Goal: Navigation & Orientation: Find specific page/section

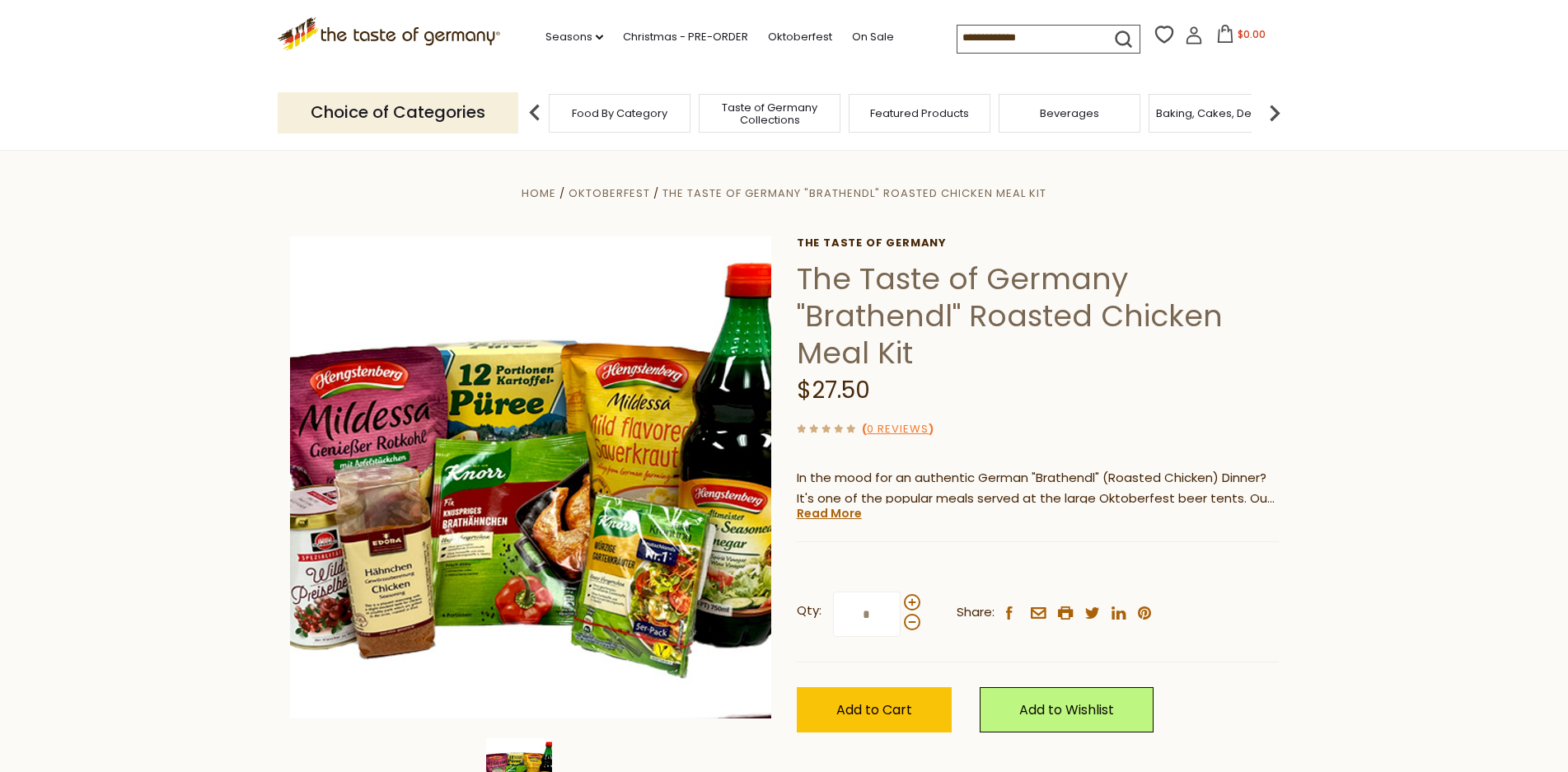
click at [674, 123] on div "Food By Category" at bounding box center [619, 113] width 142 height 39
click at [644, 120] on div "Food By Category" at bounding box center [619, 113] width 142 height 39
click at [531, 111] on img at bounding box center [534, 113] width 33 height 33
click at [533, 109] on img at bounding box center [534, 113] width 33 height 33
click at [602, 109] on span "Food By Category" at bounding box center [619, 113] width 96 height 13
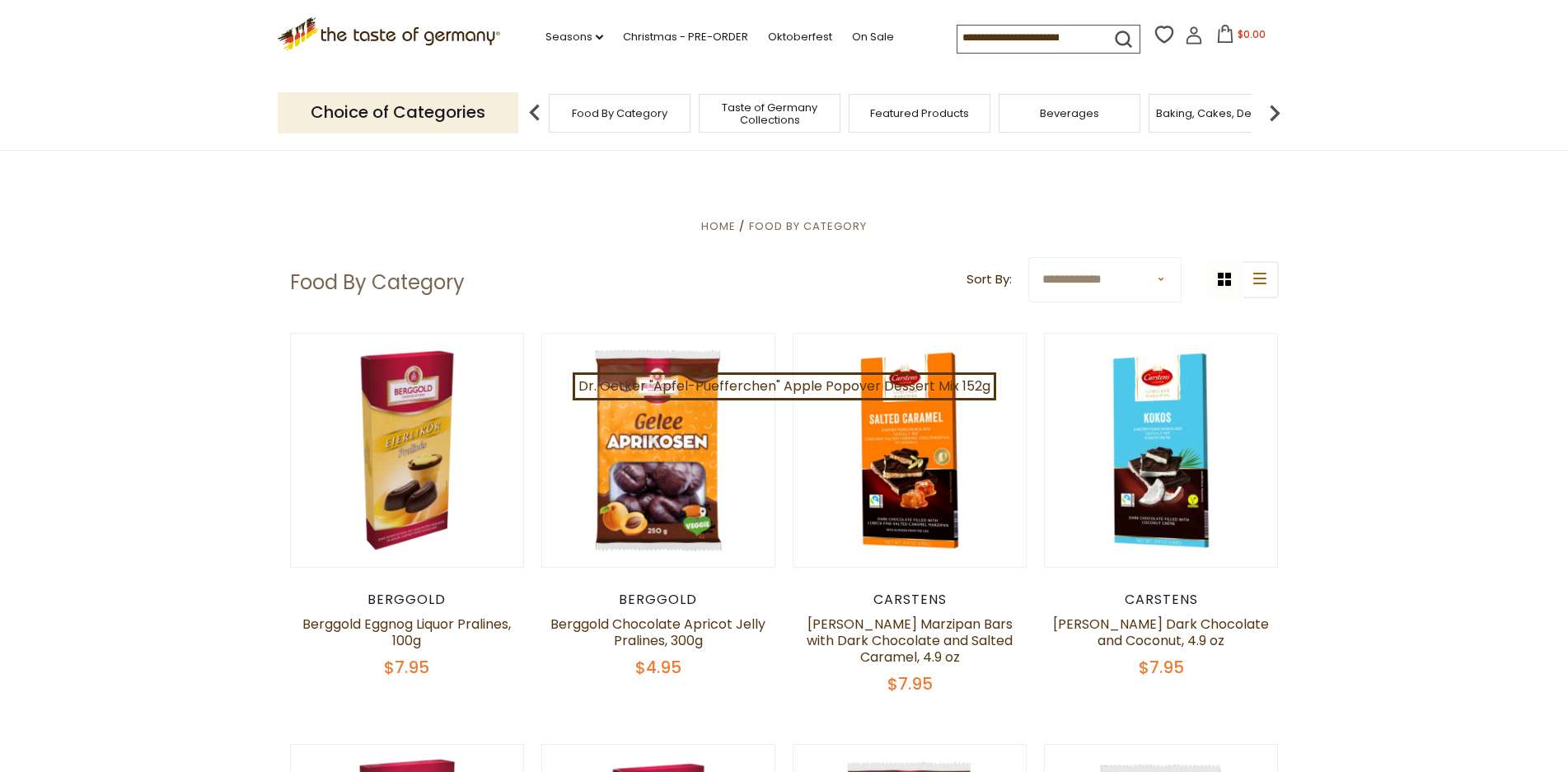
drag, startPoint x: 606, startPoint y: 112, endPoint x: 610, endPoint y: 125, distance: 13.6
click at [608, 121] on div "Food By Category" at bounding box center [619, 113] width 142 height 39
click at [642, 103] on div "Food By Category" at bounding box center [611, 113] width 142 height 39
click at [587, 109] on span "Food By Category" at bounding box center [612, 113] width 96 height 13
click at [906, 110] on span "Featured Products" at bounding box center [919, 113] width 99 height 13
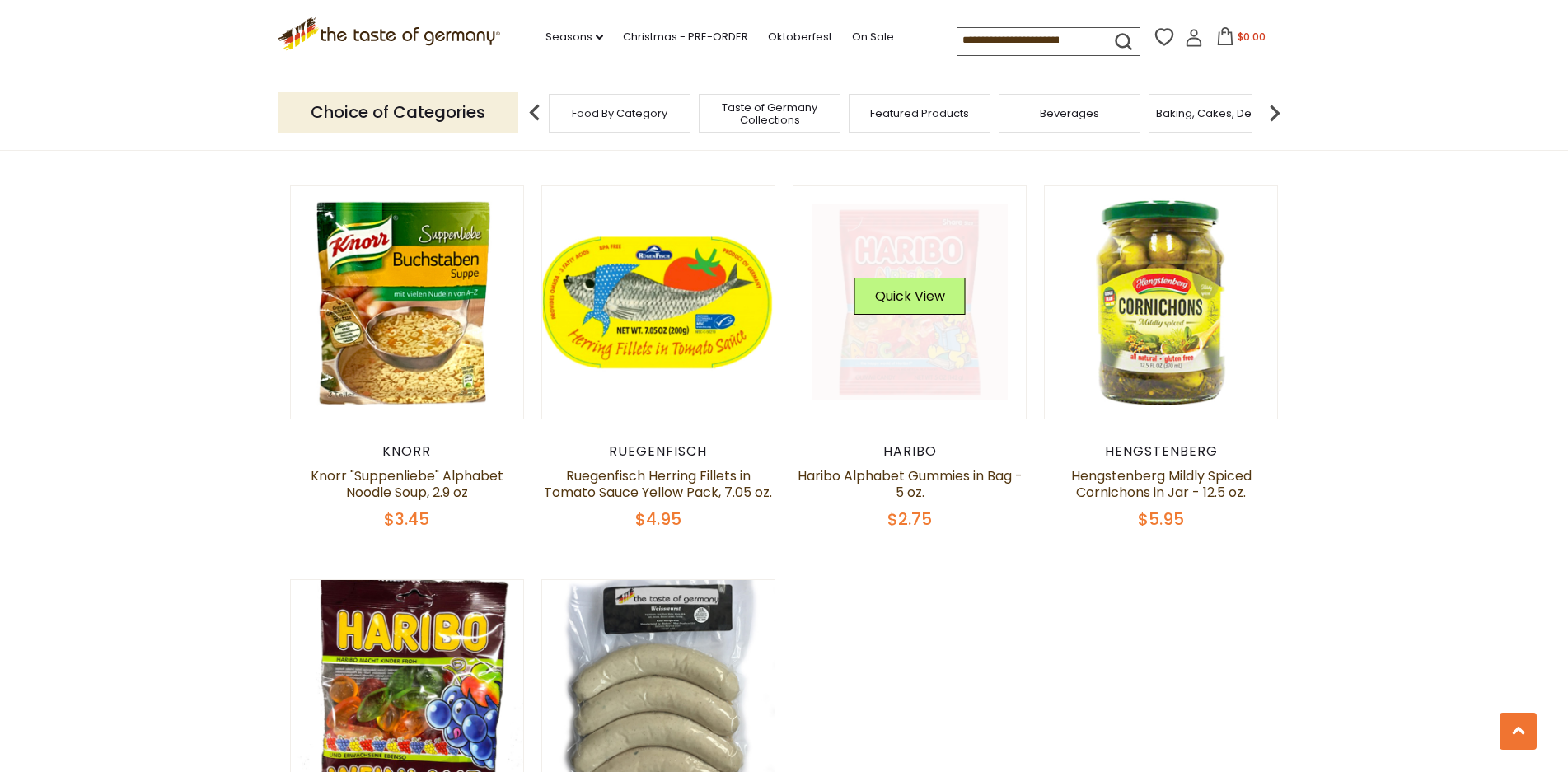
scroll to position [741, 0]
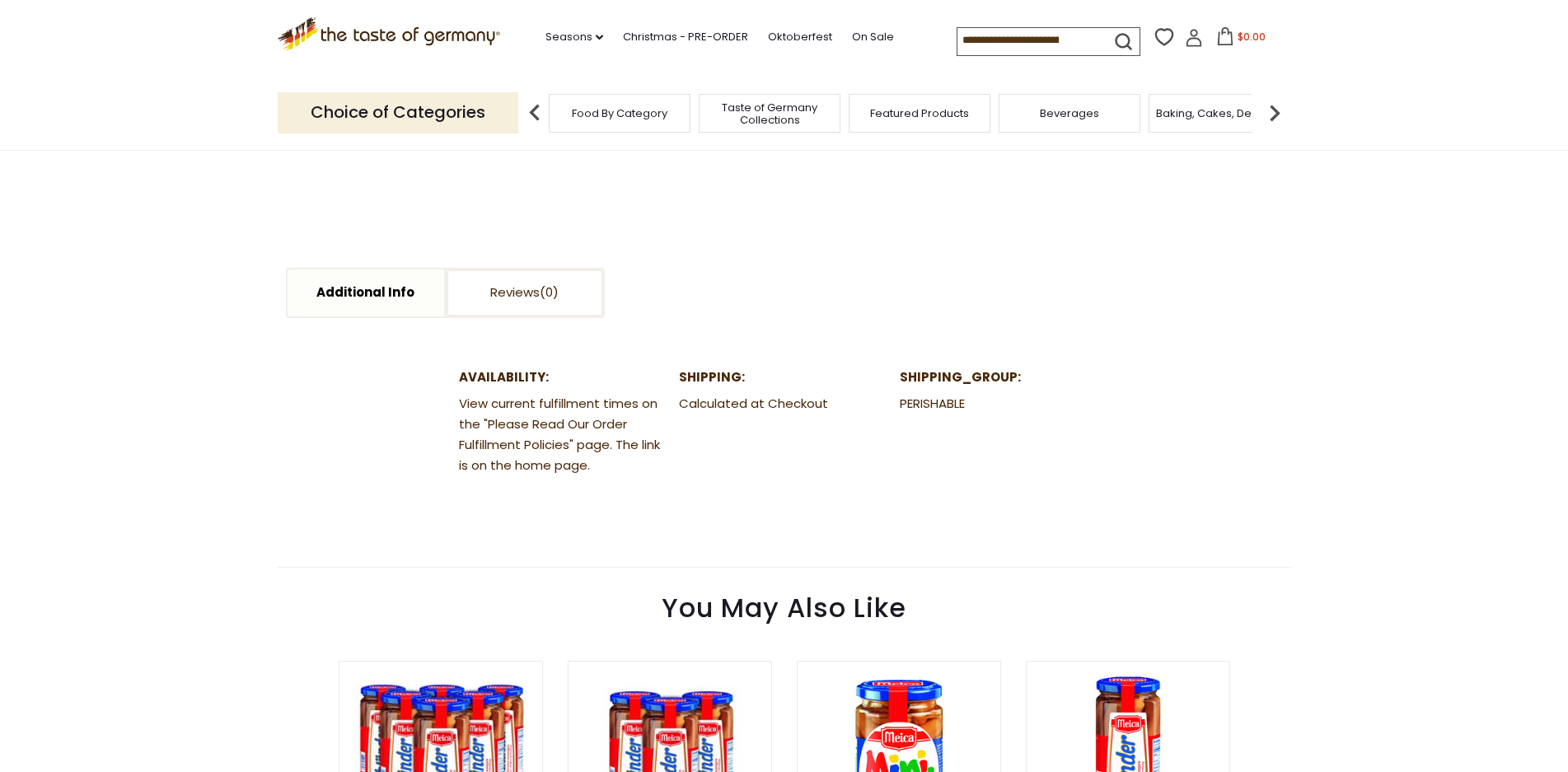
scroll to position [659, 0]
